Goal: Navigation & Orientation: Find specific page/section

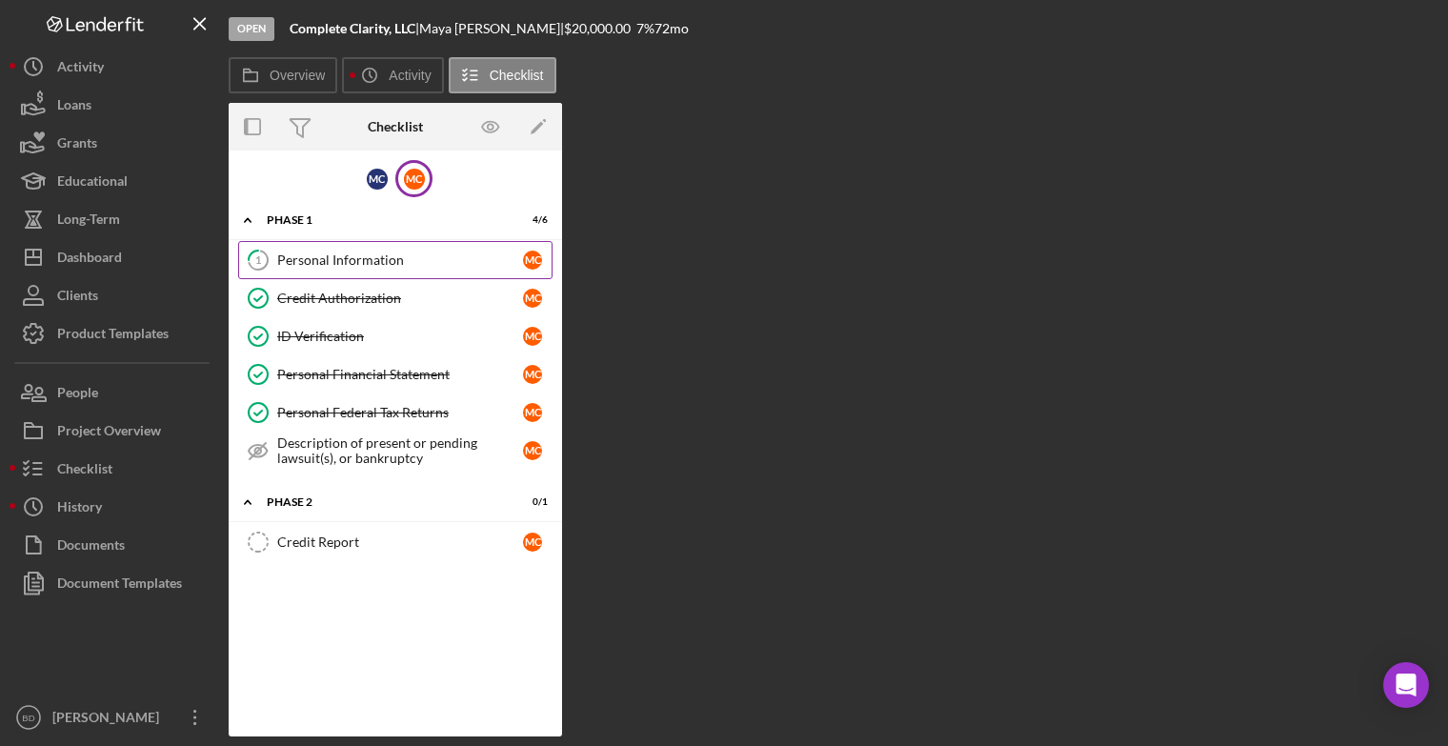
click at [328, 256] on div "Personal Information" at bounding box center [400, 259] width 246 height 15
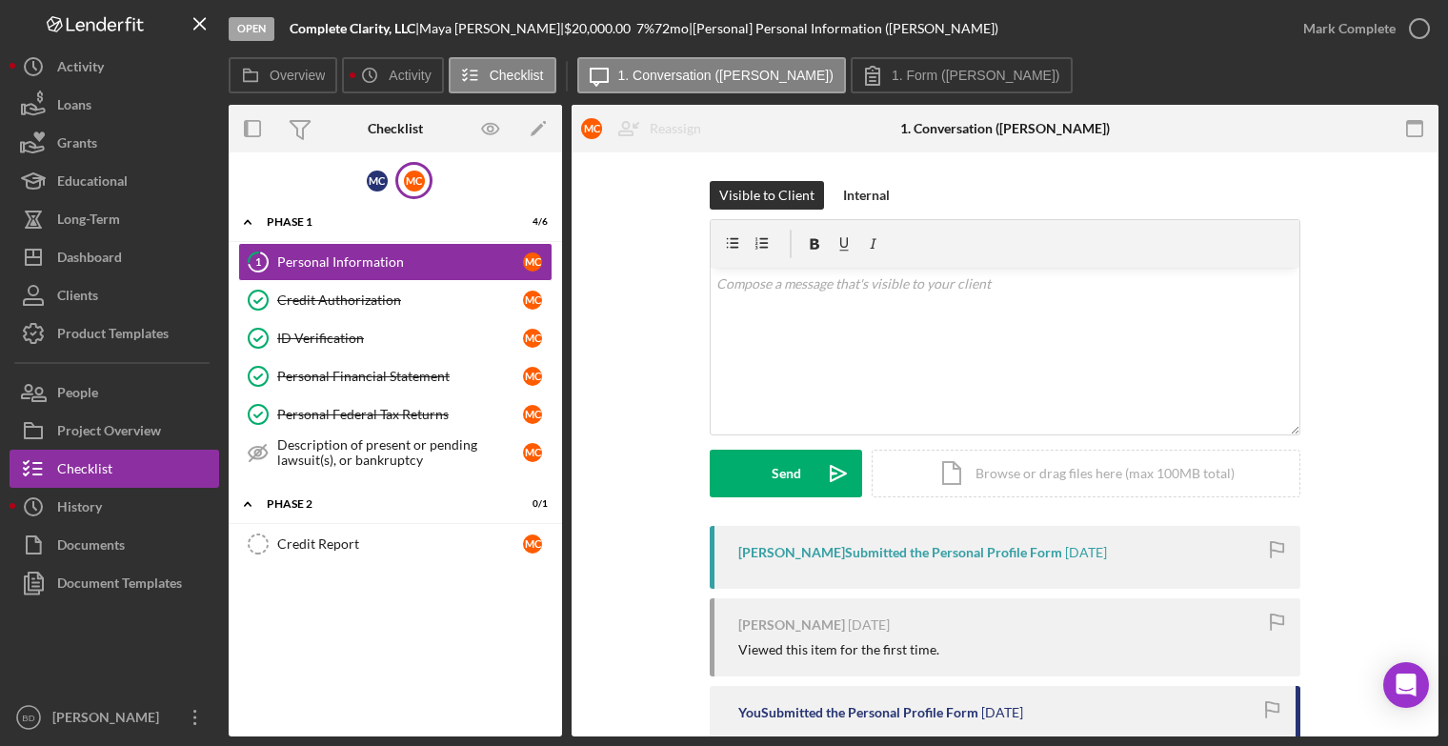
drag, startPoint x: 1439, startPoint y: 332, endPoint x: 1440, endPoint y: 362, distance: 30.5
click at [1440, 362] on div "Open Complete Clarity, LLC | [PERSON_NAME] | $20,000.00 7 % 72 mo | [Personal] …" at bounding box center [724, 373] width 1448 height 746
drag, startPoint x: 1440, startPoint y: 362, endPoint x: 1437, endPoint y: 415, distance: 53.5
click at [1437, 415] on div "Open Complete Clarity, LLC | [PERSON_NAME] | $20,000.00 7 % 72 mo | [Personal] …" at bounding box center [724, 373] width 1448 height 746
click at [1409, 469] on div "Visible to Client Internal v Color teal Color pink Remove color Add row above A…" at bounding box center [1005, 615] width 867 height 927
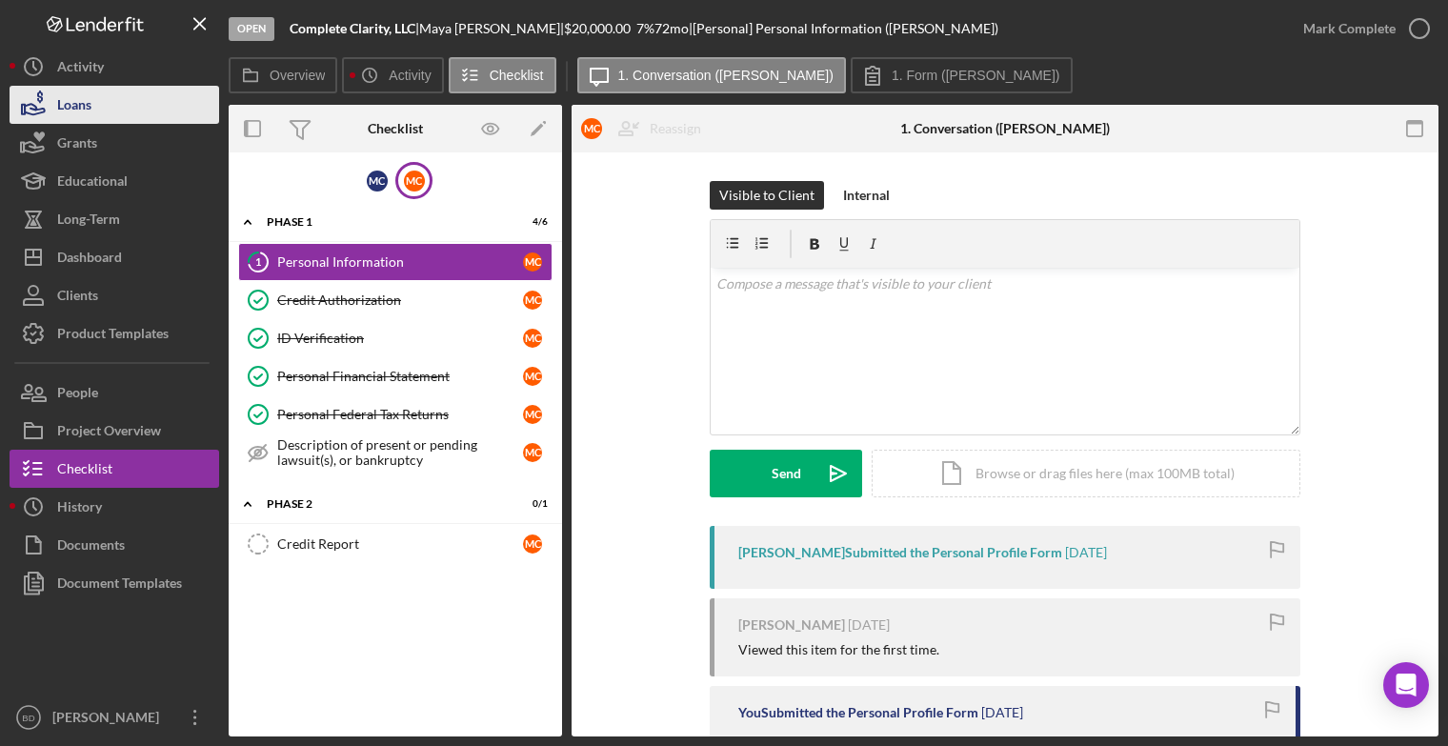
click at [86, 96] on div "Loans" at bounding box center [74, 107] width 34 height 43
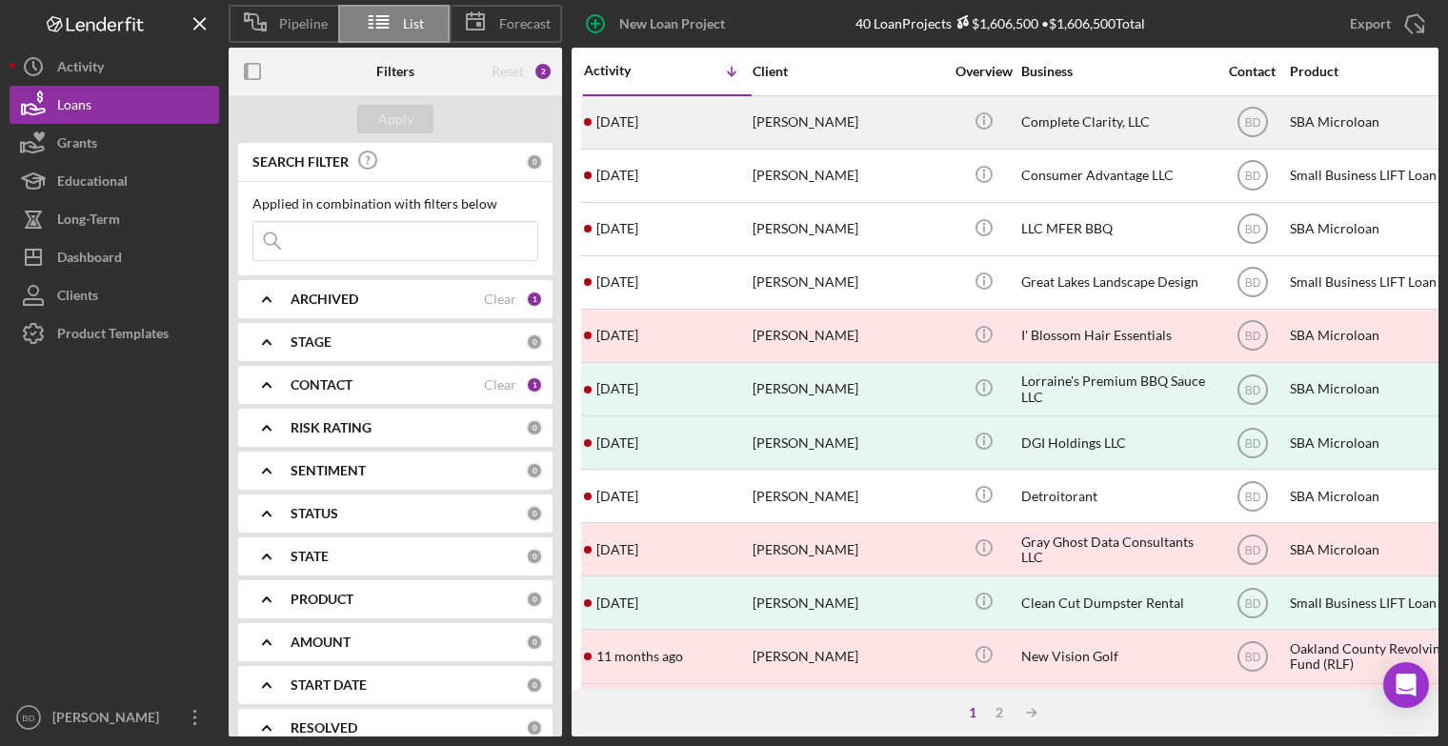
click at [789, 118] on div "[PERSON_NAME]" at bounding box center [848, 122] width 191 height 50
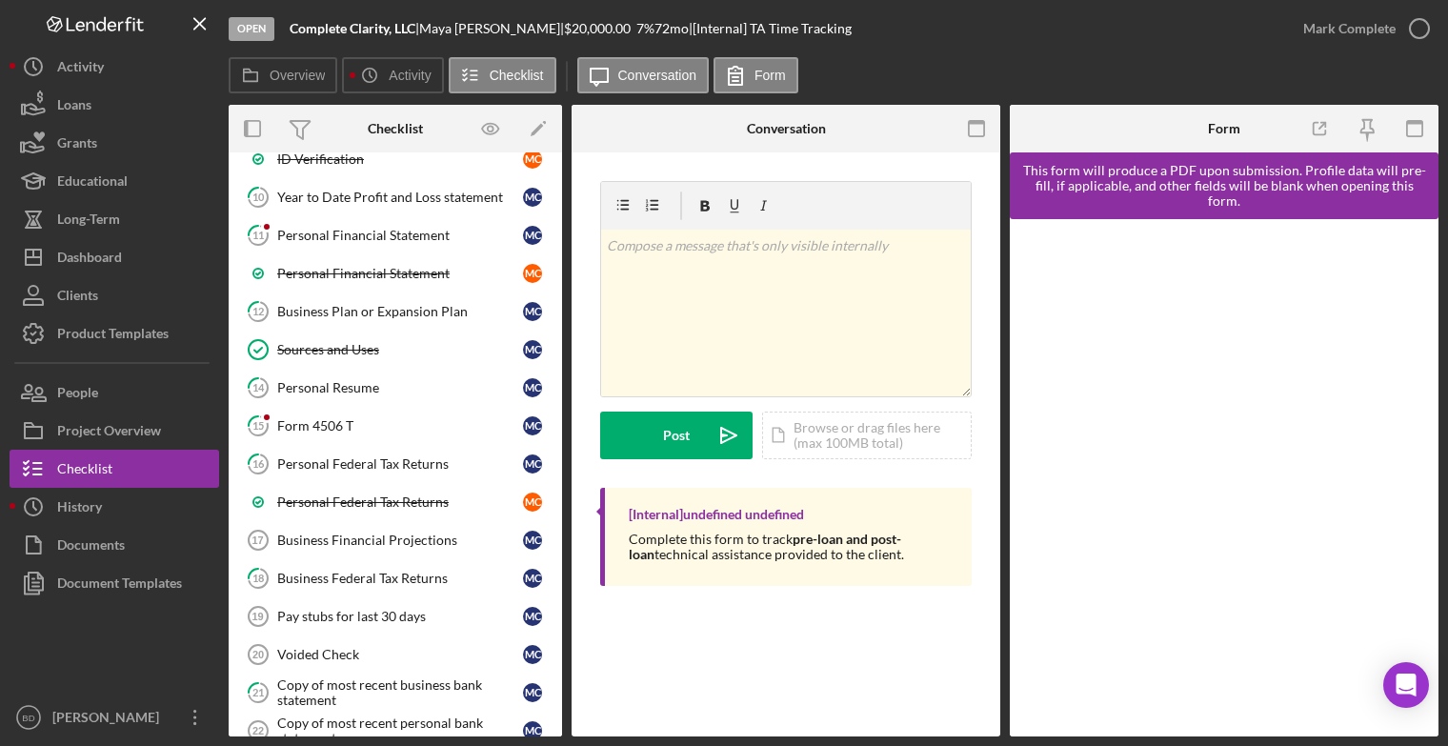
scroll to position [567, 0]
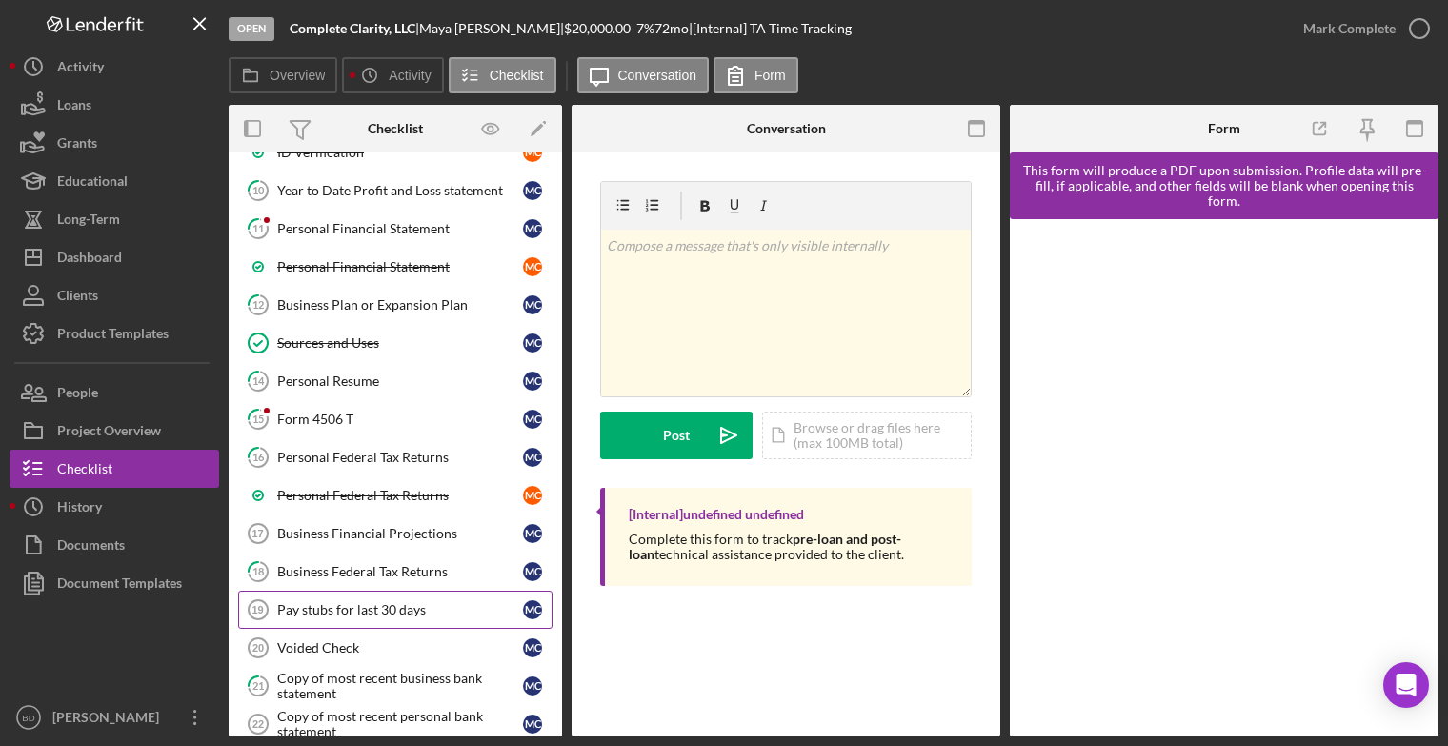
click at [391, 602] on div "Pay stubs for last 30 days" at bounding box center [400, 609] width 246 height 15
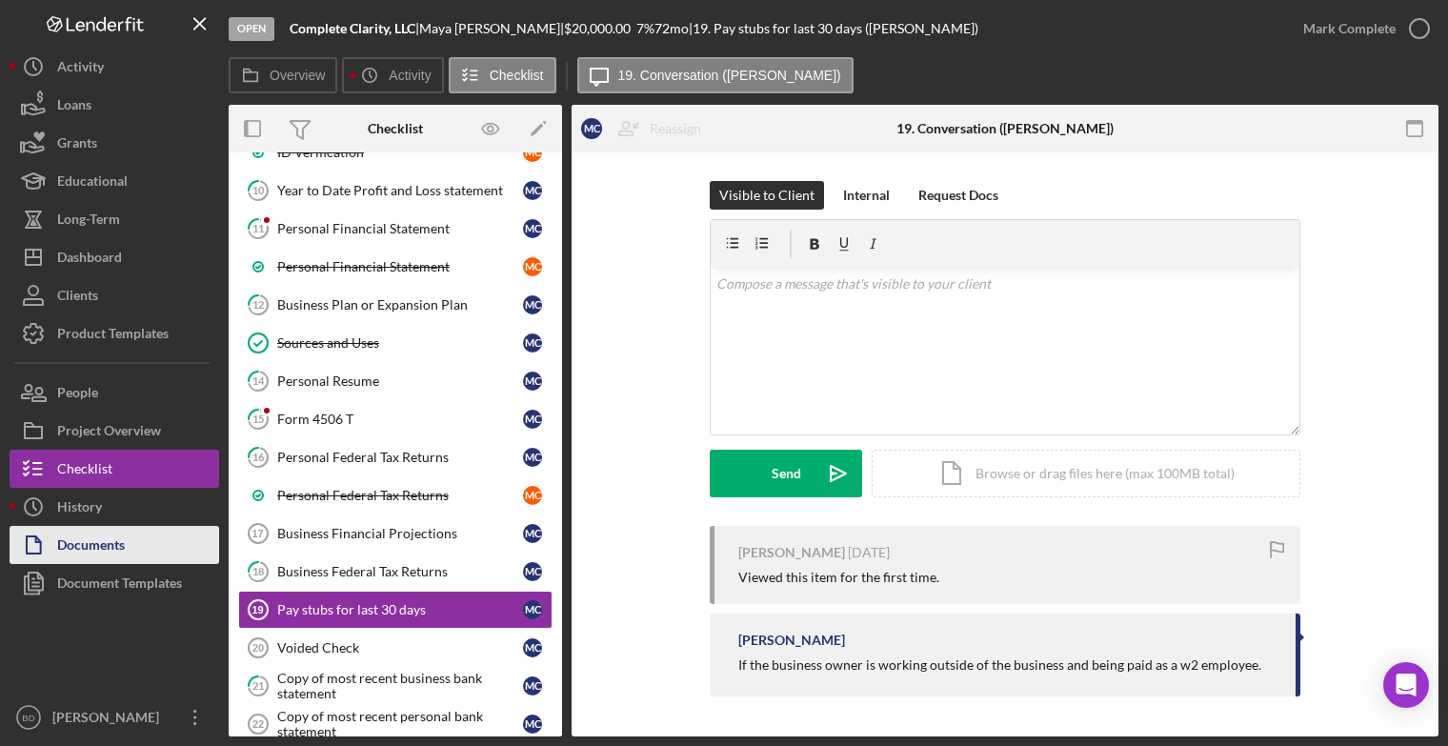
click at [156, 539] on button "Documents" at bounding box center [115, 545] width 210 height 38
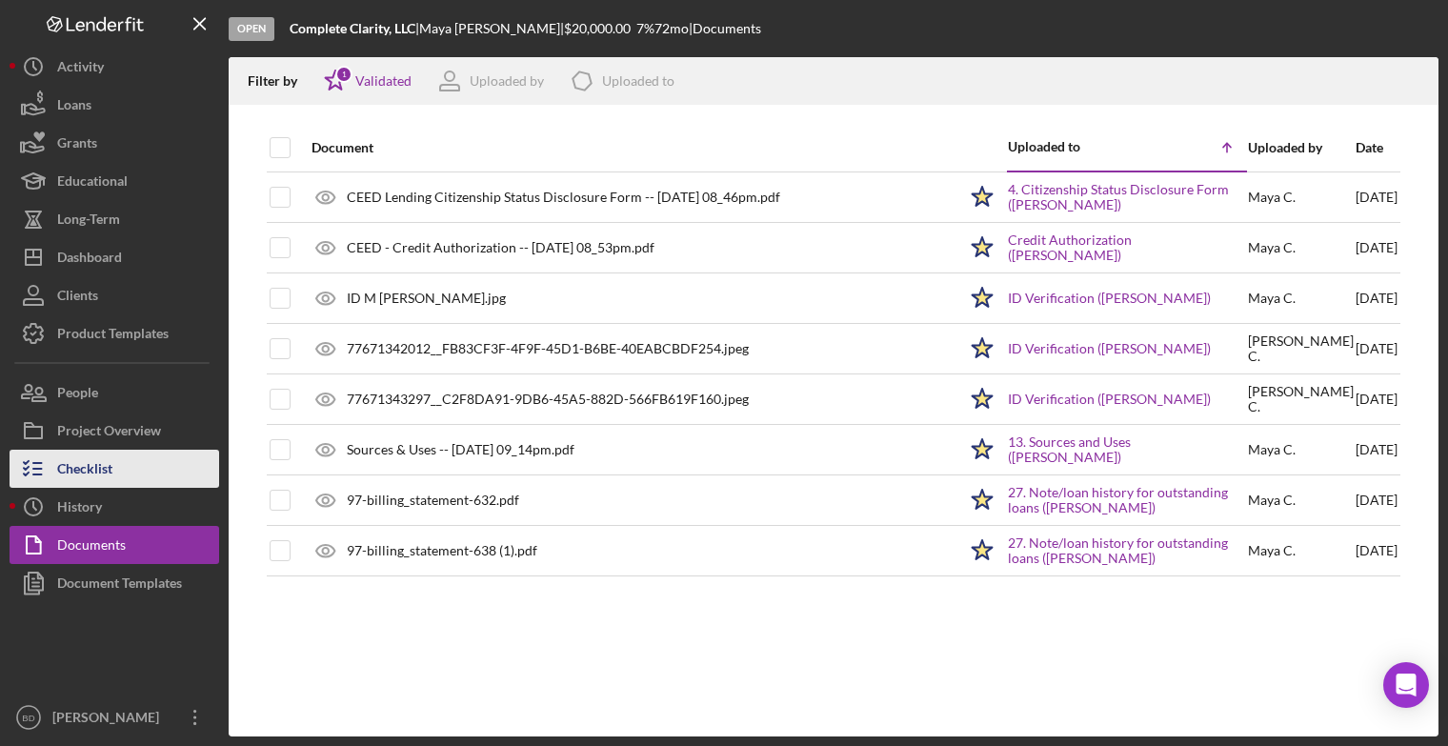
click at [102, 465] on div "Checklist" at bounding box center [84, 471] width 55 height 43
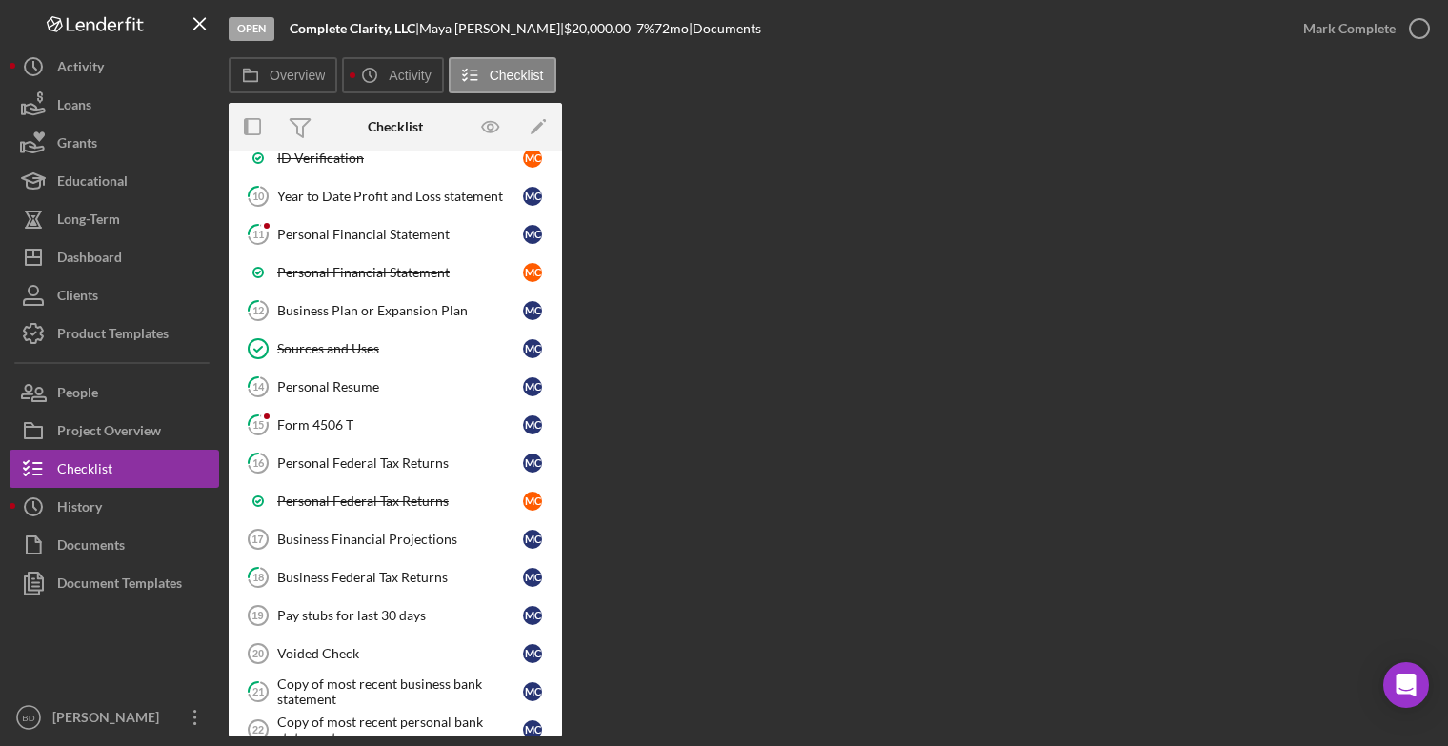
scroll to position [555, 0]
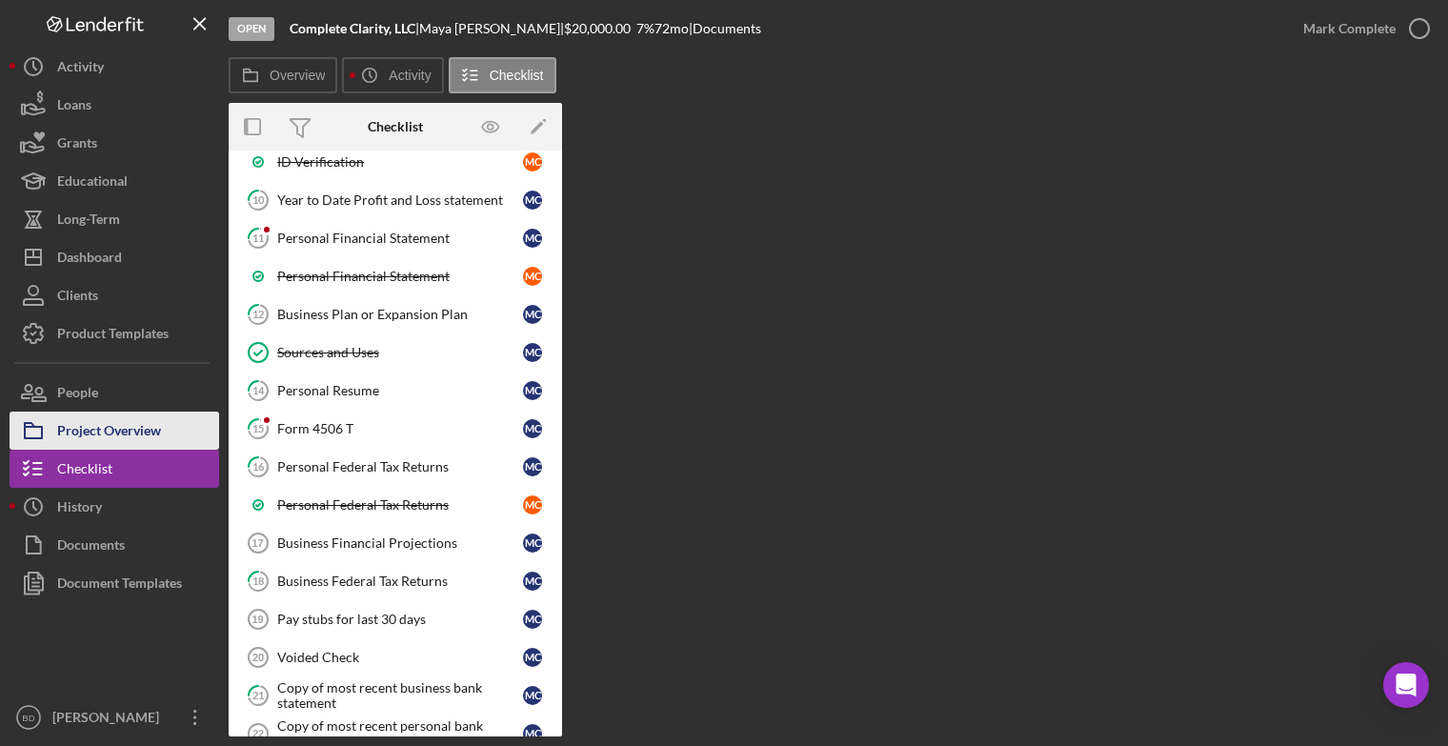
click at [90, 421] on div "Project Overview" at bounding box center [109, 433] width 104 height 43
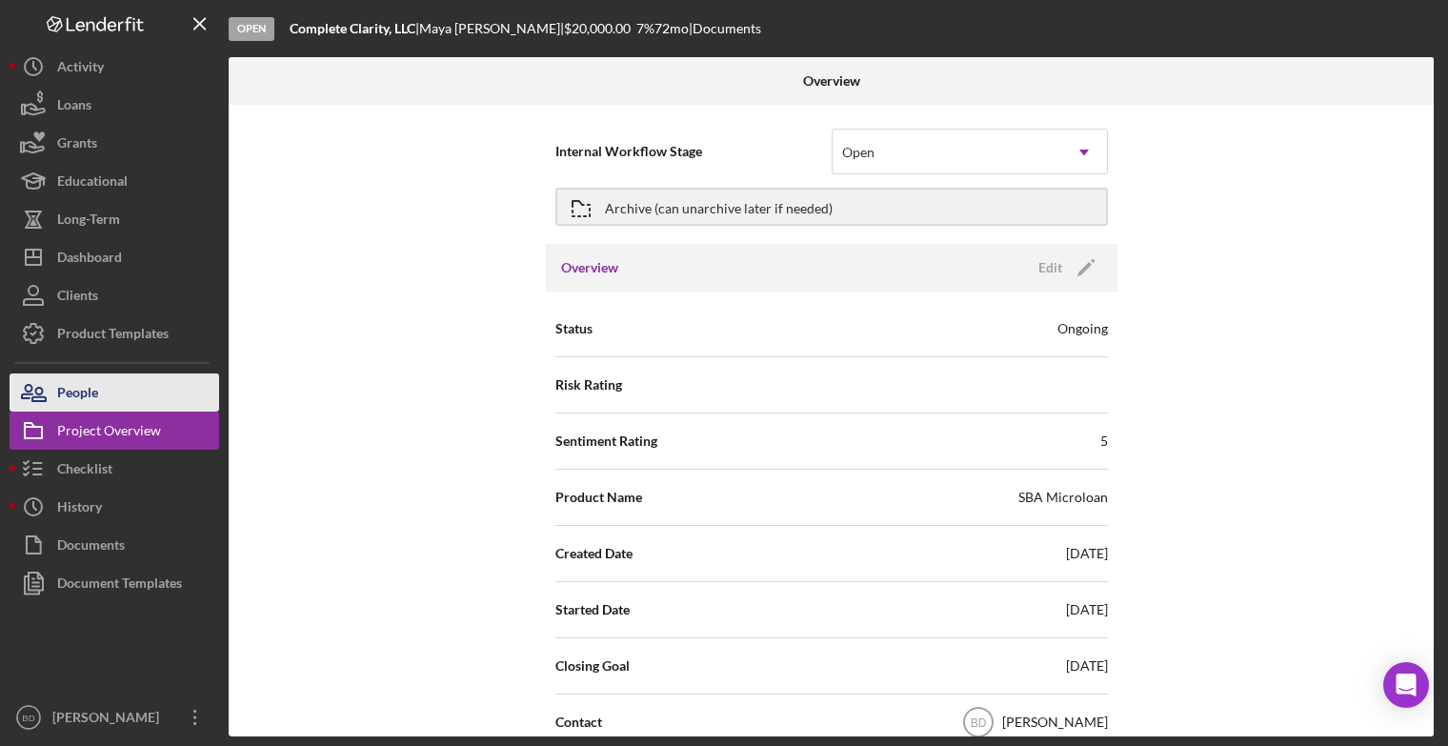
click at [110, 399] on button "People" at bounding box center [115, 392] width 210 height 38
